Goal: Book appointment/travel/reservation

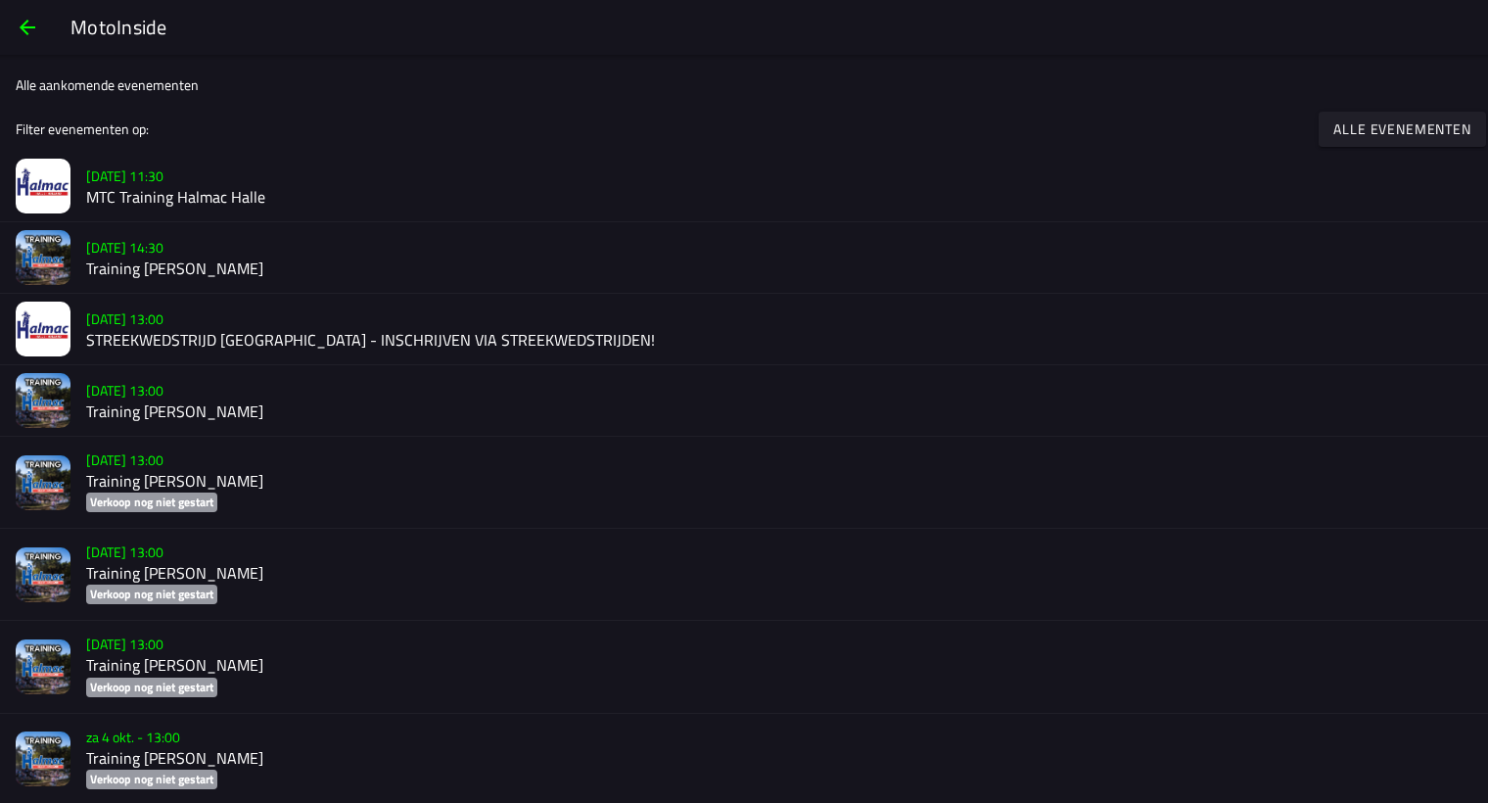
click at [0, 0] on slot "[DATE] 11:30" at bounding box center [0, 0] width 0 height 0
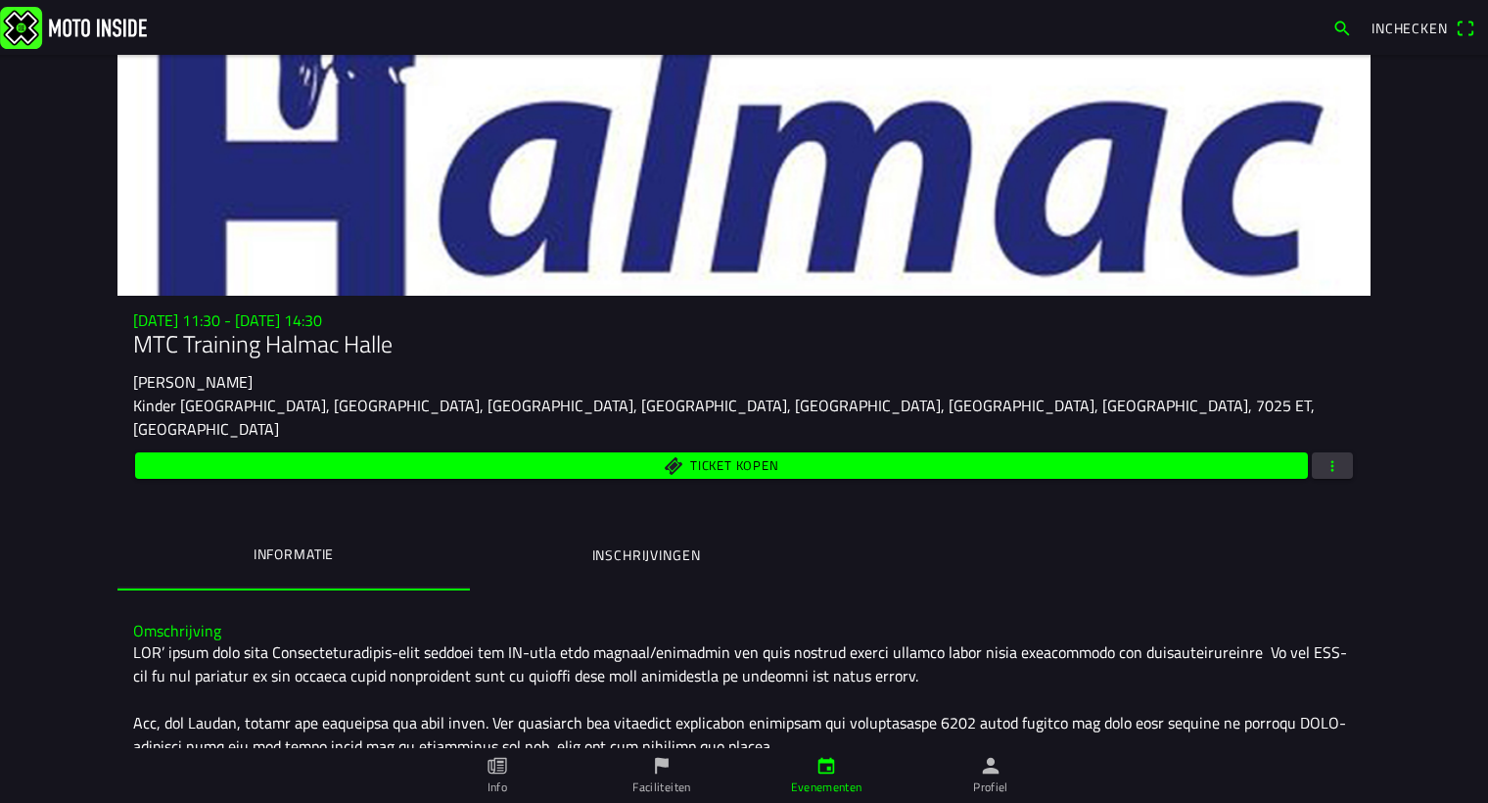
click at [1335, 452] on button "button" at bounding box center [1332, 465] width 41 height 26
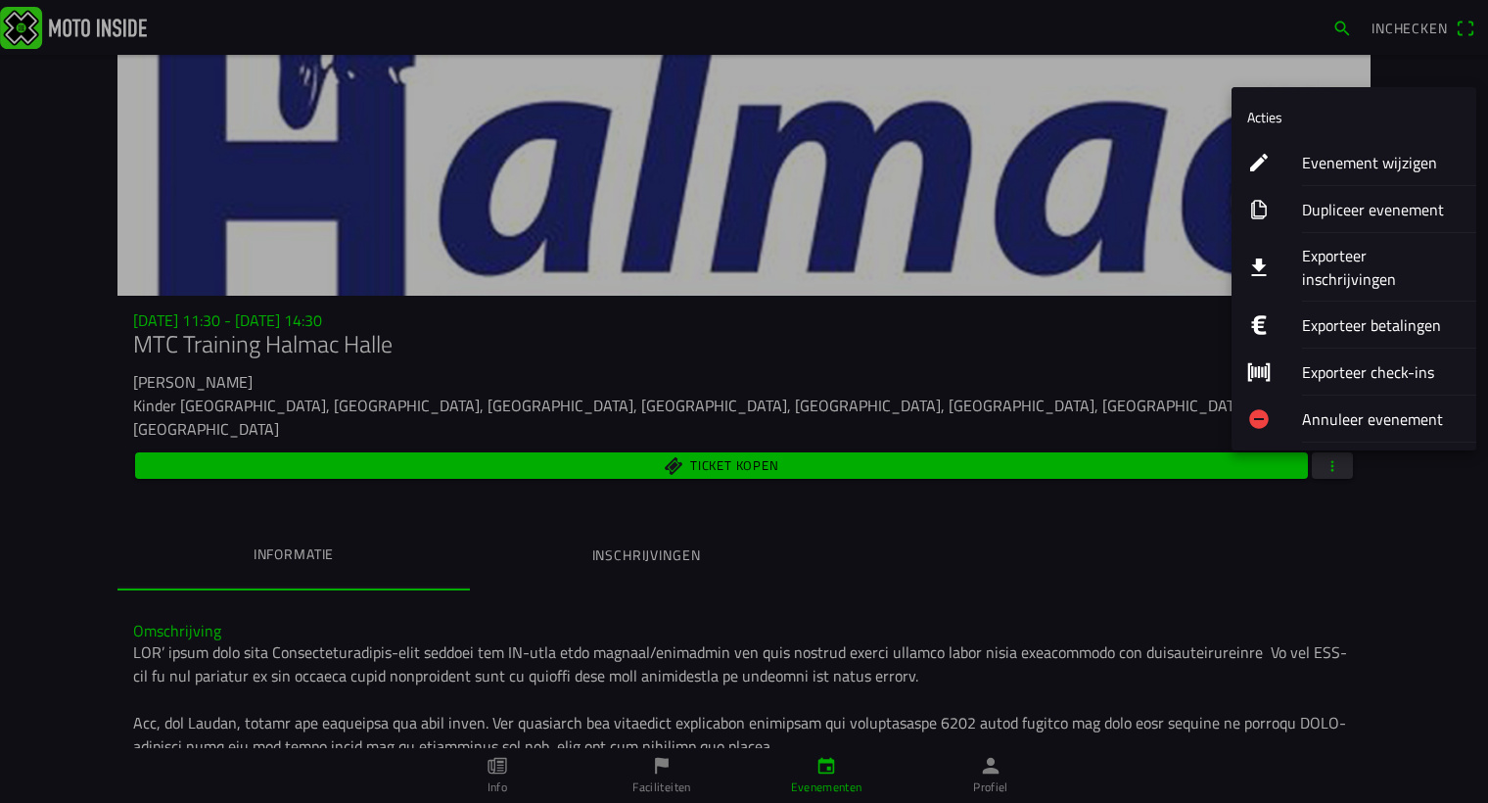
click at [1331, 160] on ion-label "Evenement wijzigen" at bounding box center [1381, 162] width 159 height 23
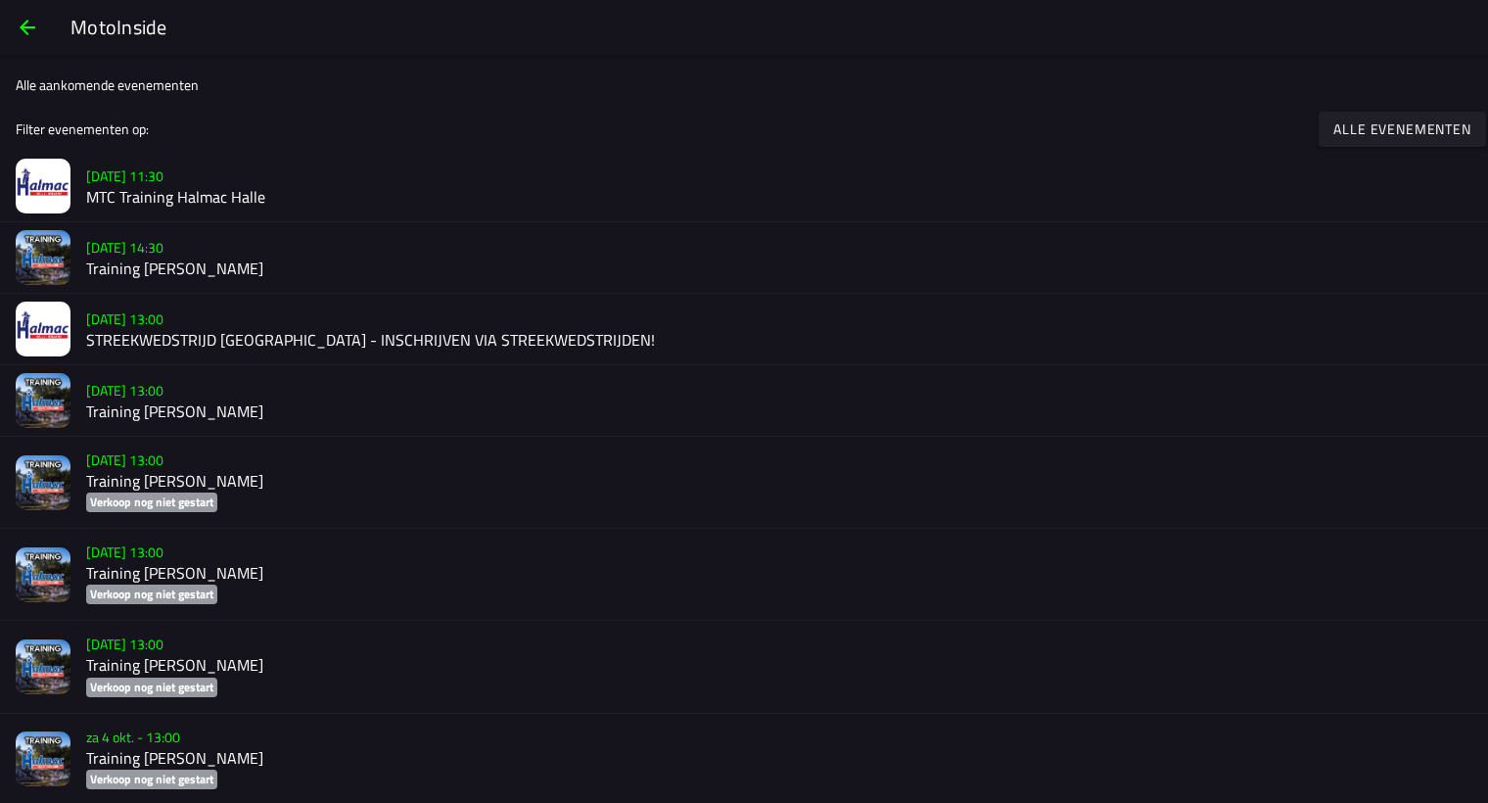
click at [0, 0] on slot "[DATE] 14:30" at bounding box center [0, 0] width 0 height 0
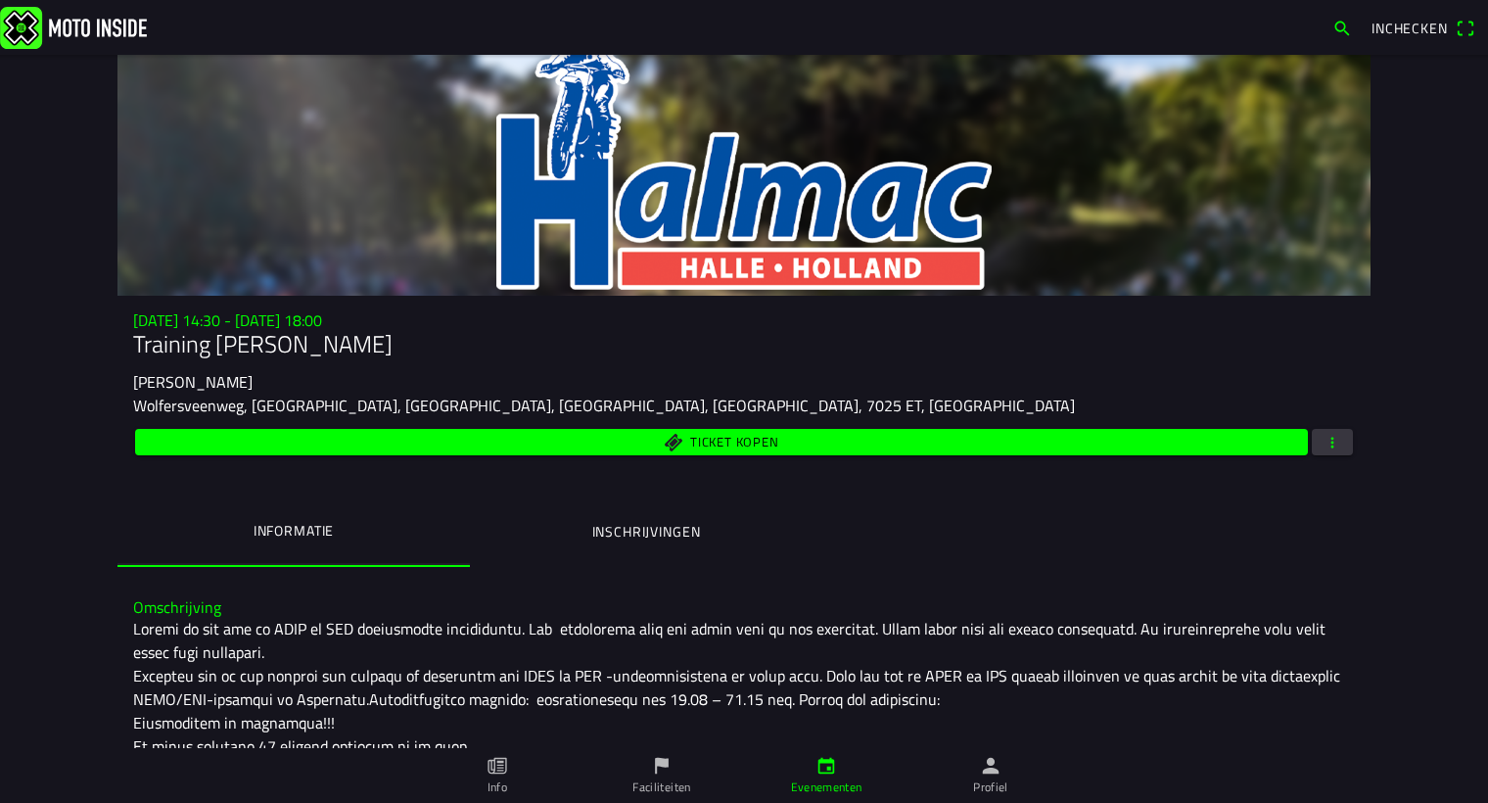
click at [663, 519] on button "Inschrijvingen" at bounding box center [646, 531] width 352 height 67
